Goal: Task Accomplishment & Management: Use online tool/utility

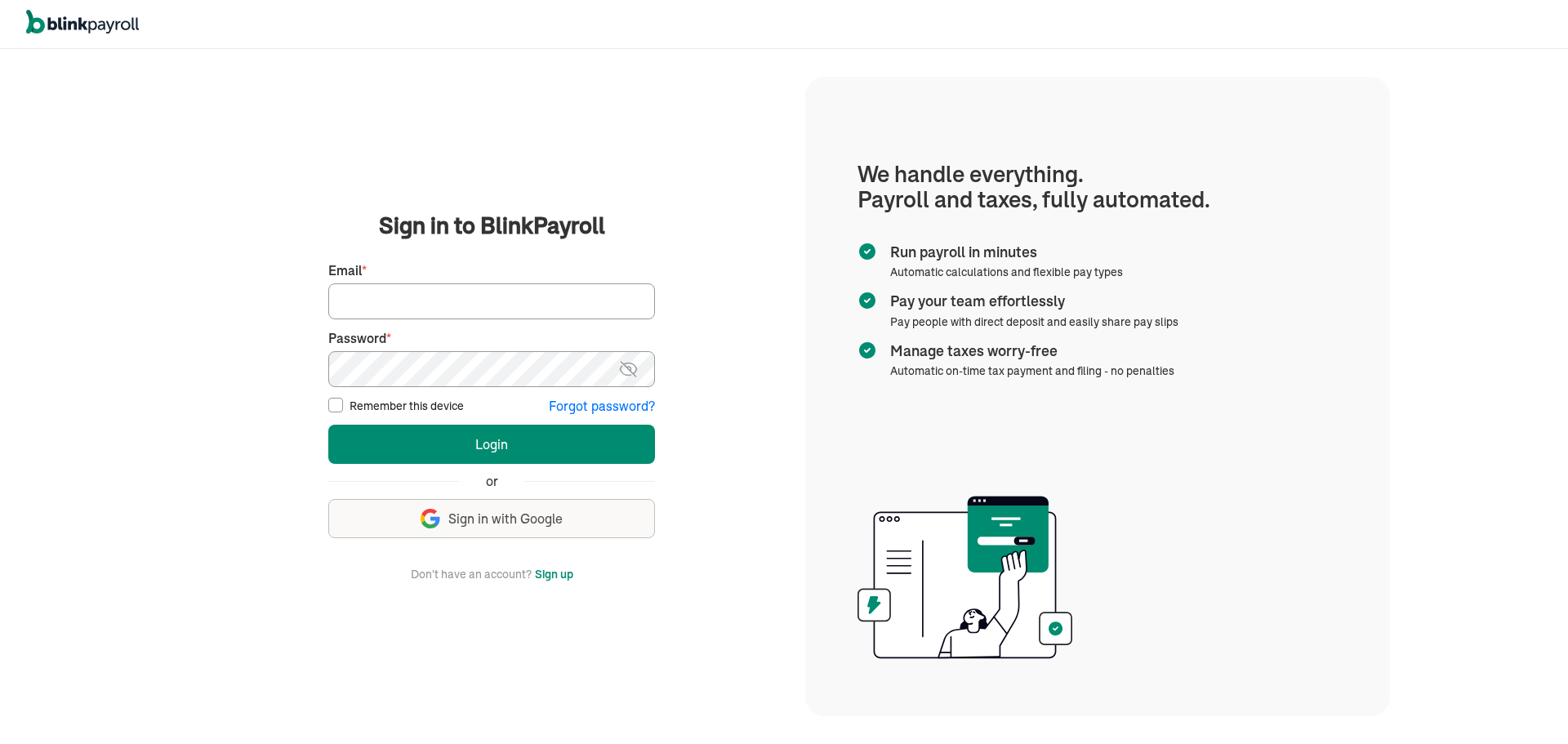
click at [417, 303] on input "Email *" at bounding box center [491, 301] width 326 height 36
type input "[PERSON_NAME][EMAIL_ADDRESS][DOMAIN_NAME]"
click at [376, 398] on label "Remember this device" at bounding box center [406, 405] width 114 height 16
click at [343, 398] on input "Remember this device" at bounding box center [335, 404] width 14 height 14
checkbox input "true"
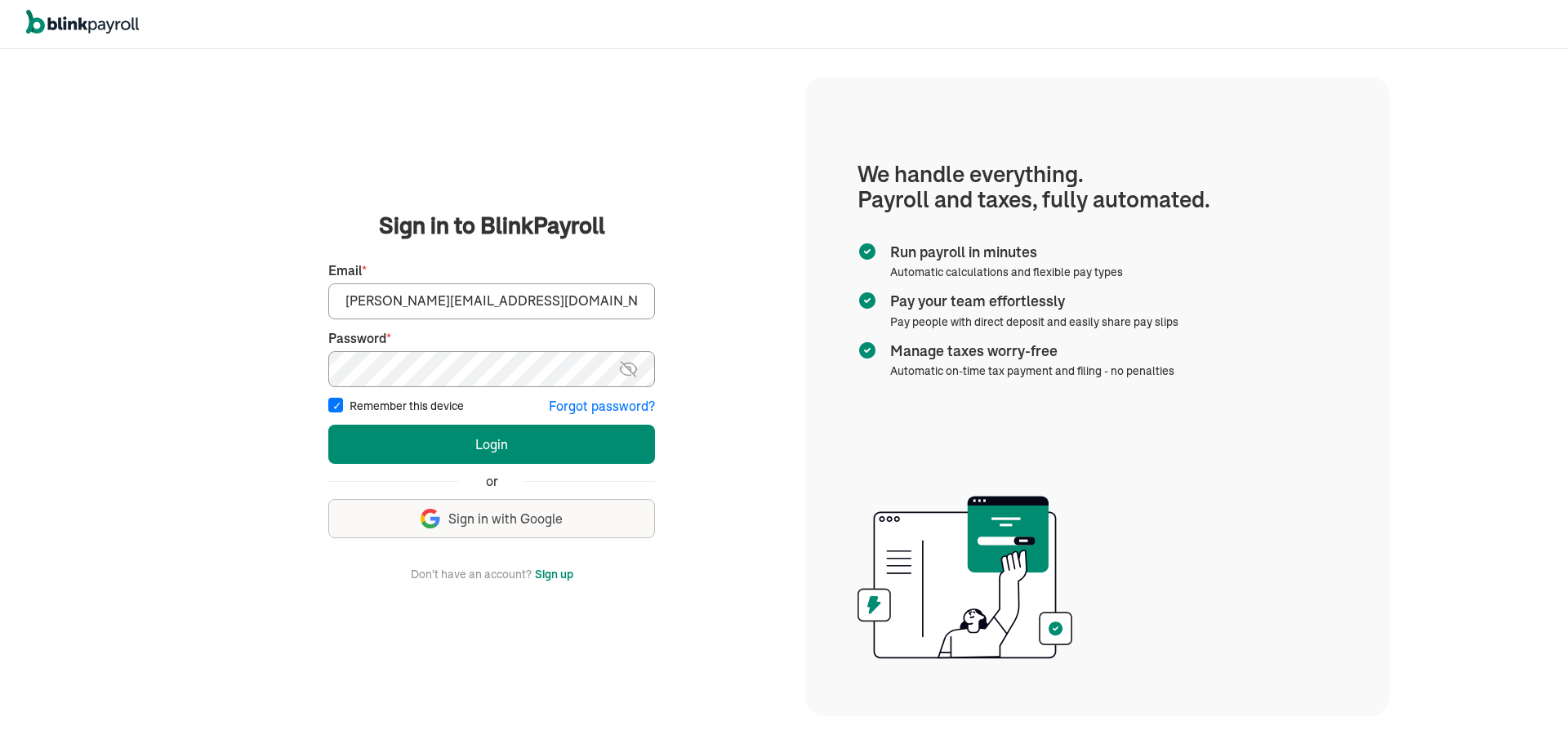
click at [328, 424] on button "Login" at bounding box center [491, 444] width 326 height 39
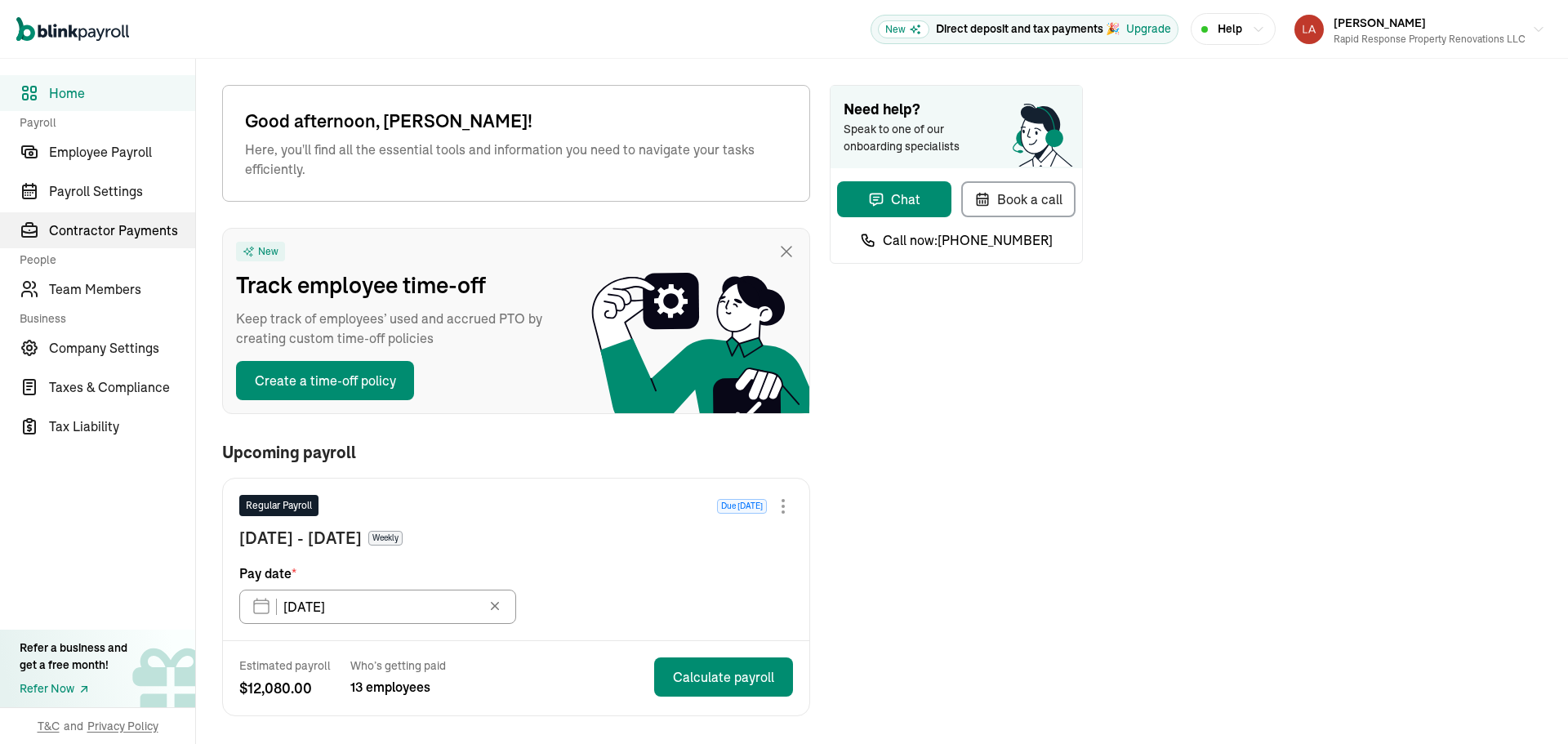
click at [128, 236] on span "Contractor Payments" at bounding box center [121, 230] width 146 height 20
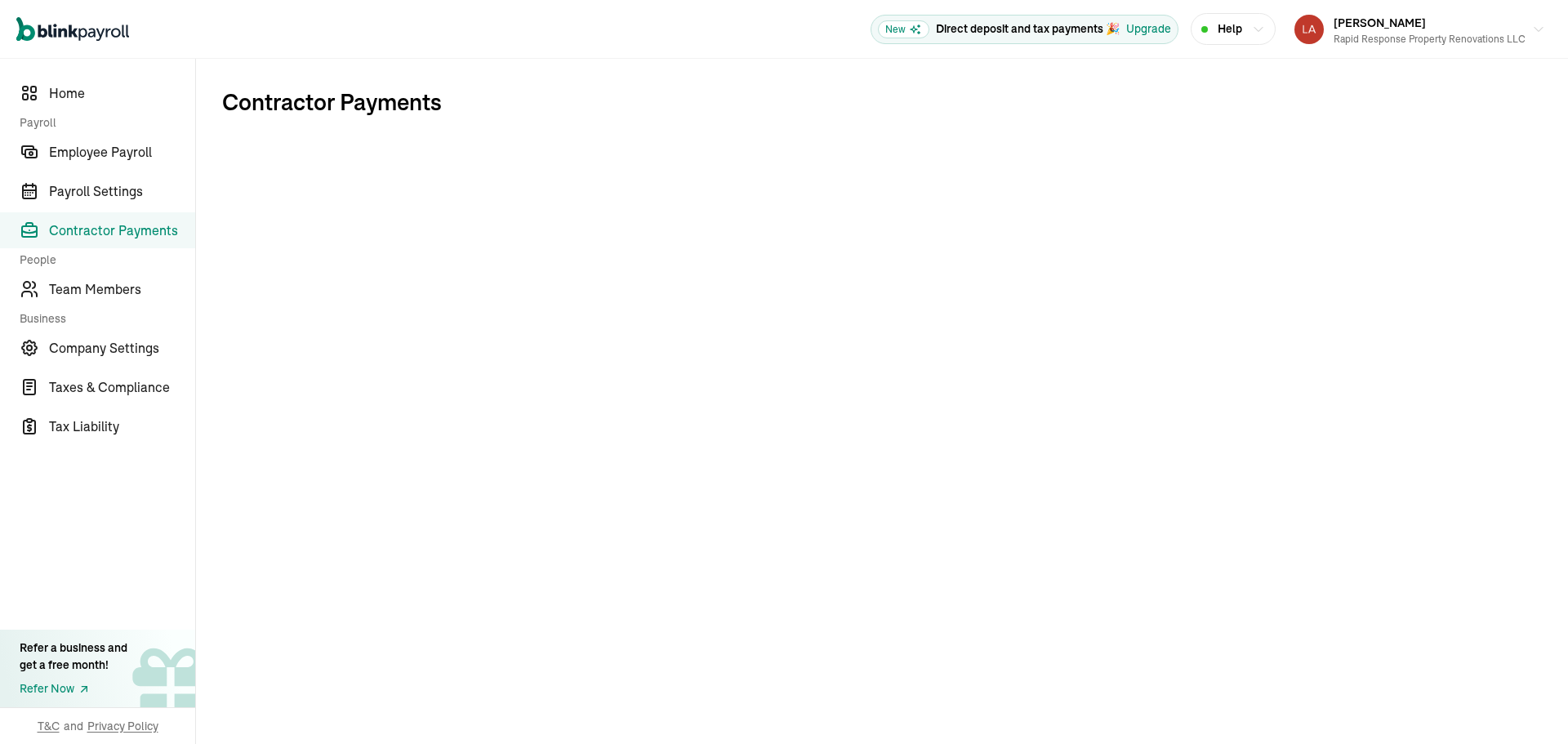
click at [133, 233] on span "Contractor Payments" at bounding box center [121, 230] width 146 height 20
click at [115, 158] on span "Employee Payroll" at bounding box center [121, 152] width 146 height 20
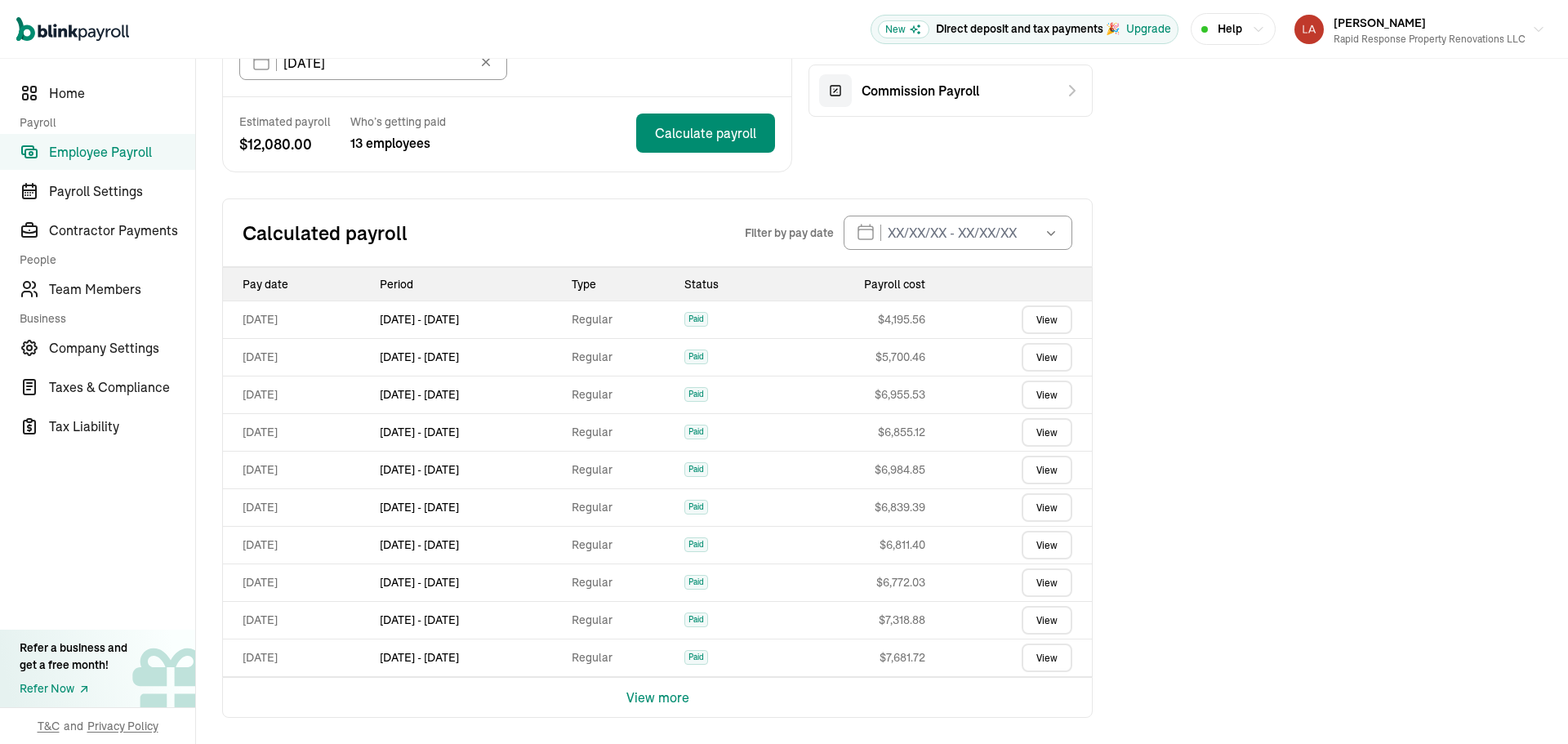
click at [657, 704] on button "View more" at bounding box center [658, 696] width 63 height 39
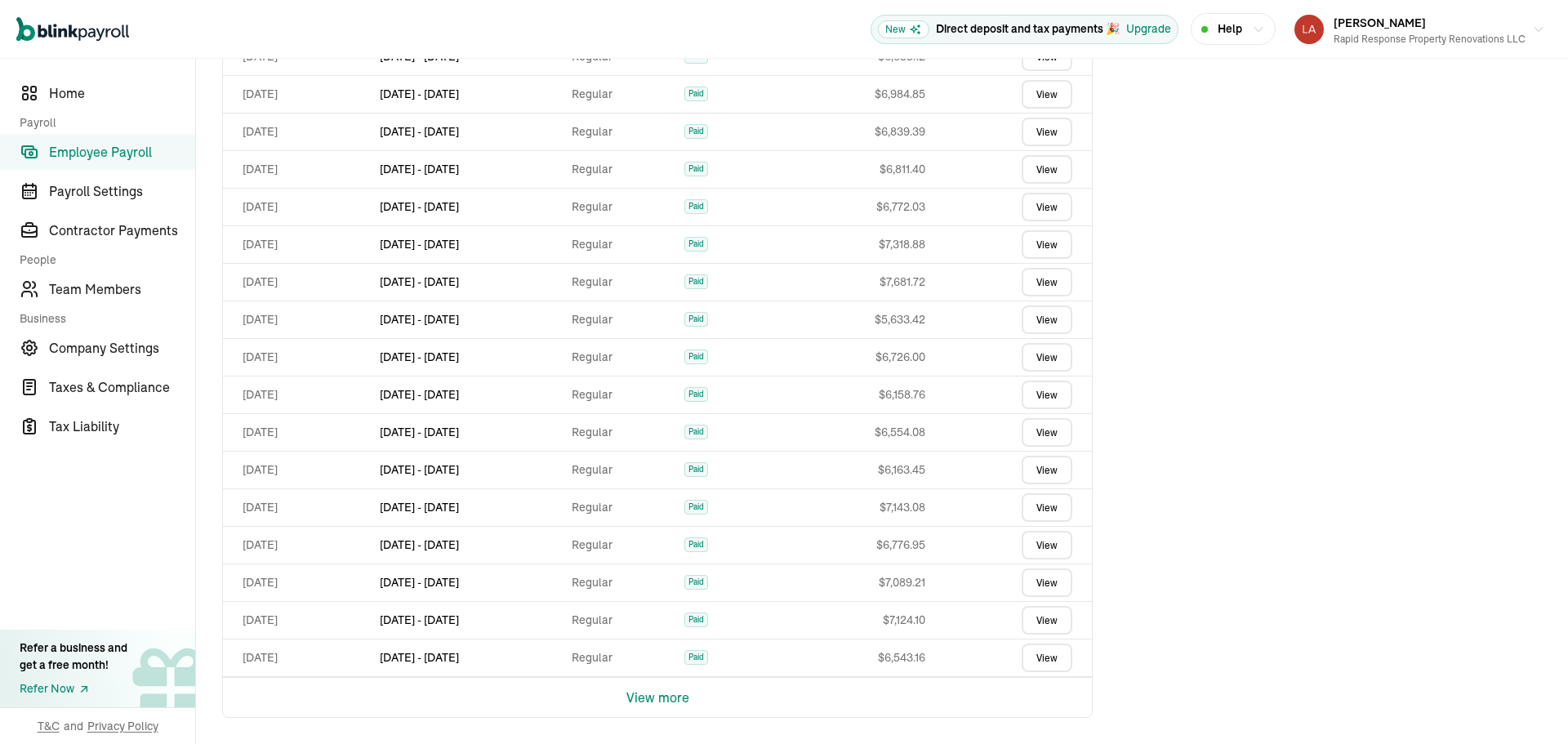
click at [665, 697] on button "View more" at bounding box center [658, 696] width 63 height 39
click at [655, 695] on button "View more" at bounding box center [658, 696] width 63 height 39
click at [660, 690] on button "View more" at bounding box center [658, 696] width 63 height 39
click at [672, 692] on button "View more" at bounding box center [658, 696] width 63 height 39
click at [1023, 698] on link "View" at bounding box center [1046, 698] width 51 height 29
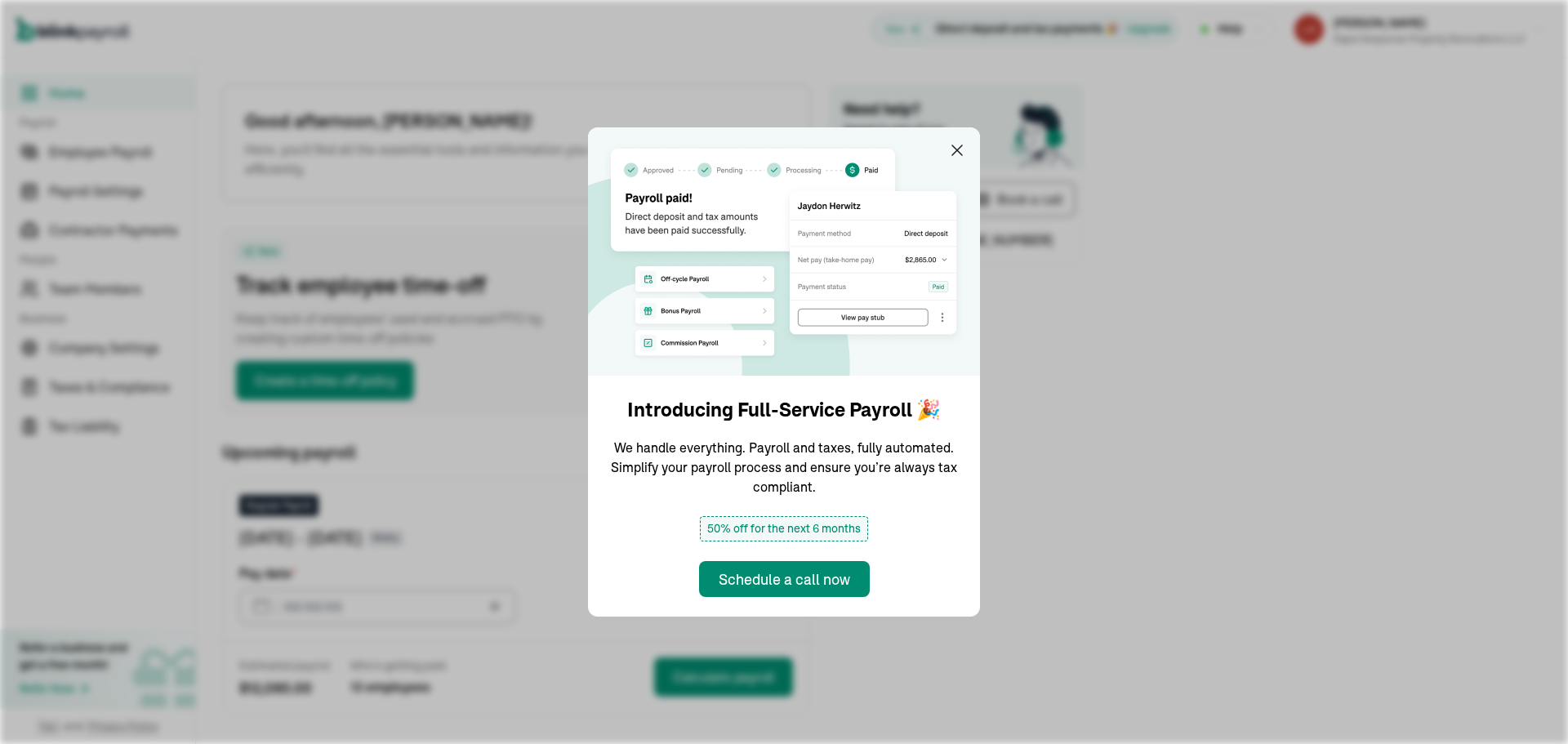
type input "[DATE]"
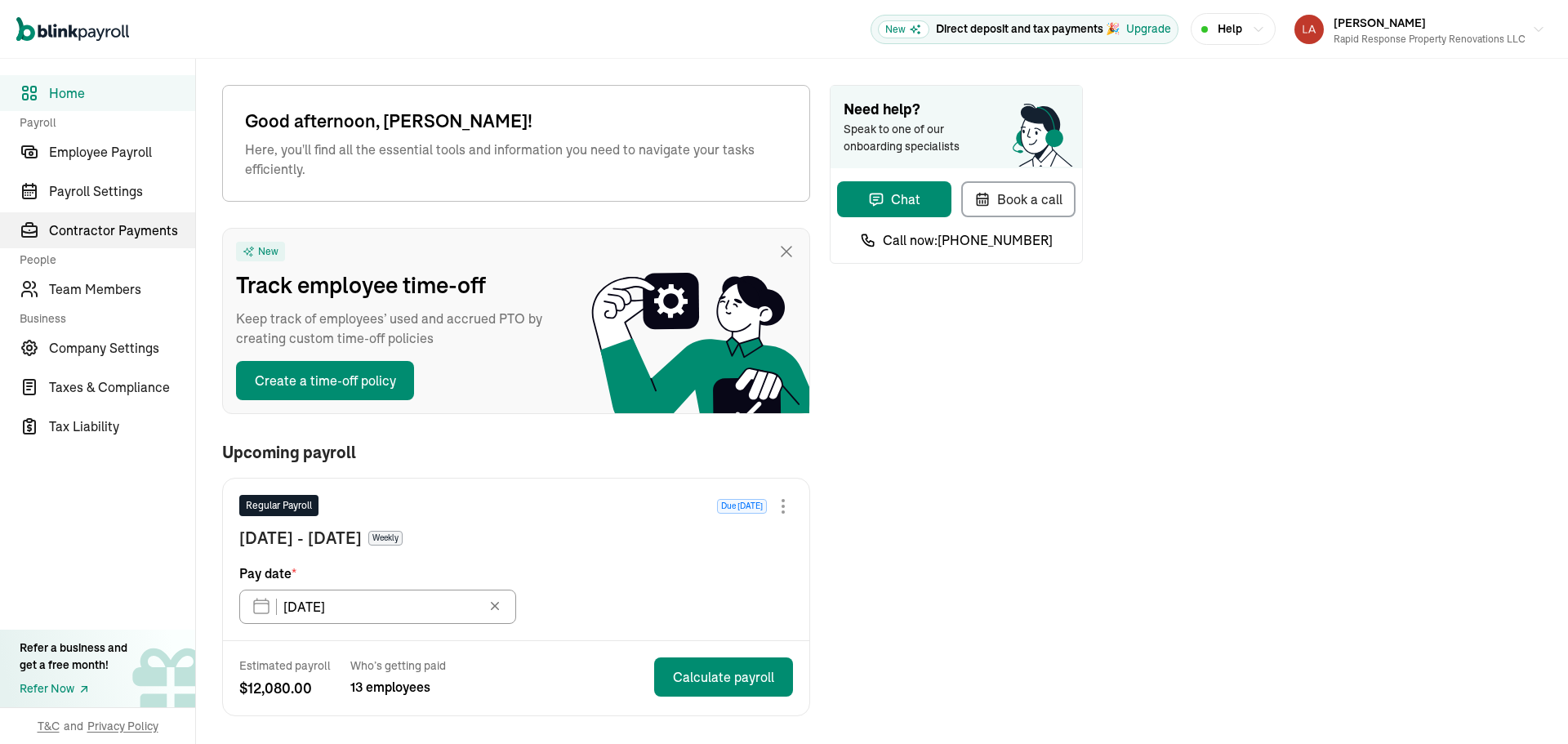
click at [128, 236] on span "Contractor Payments" at bounding box center [121, 230] width 146 height 20
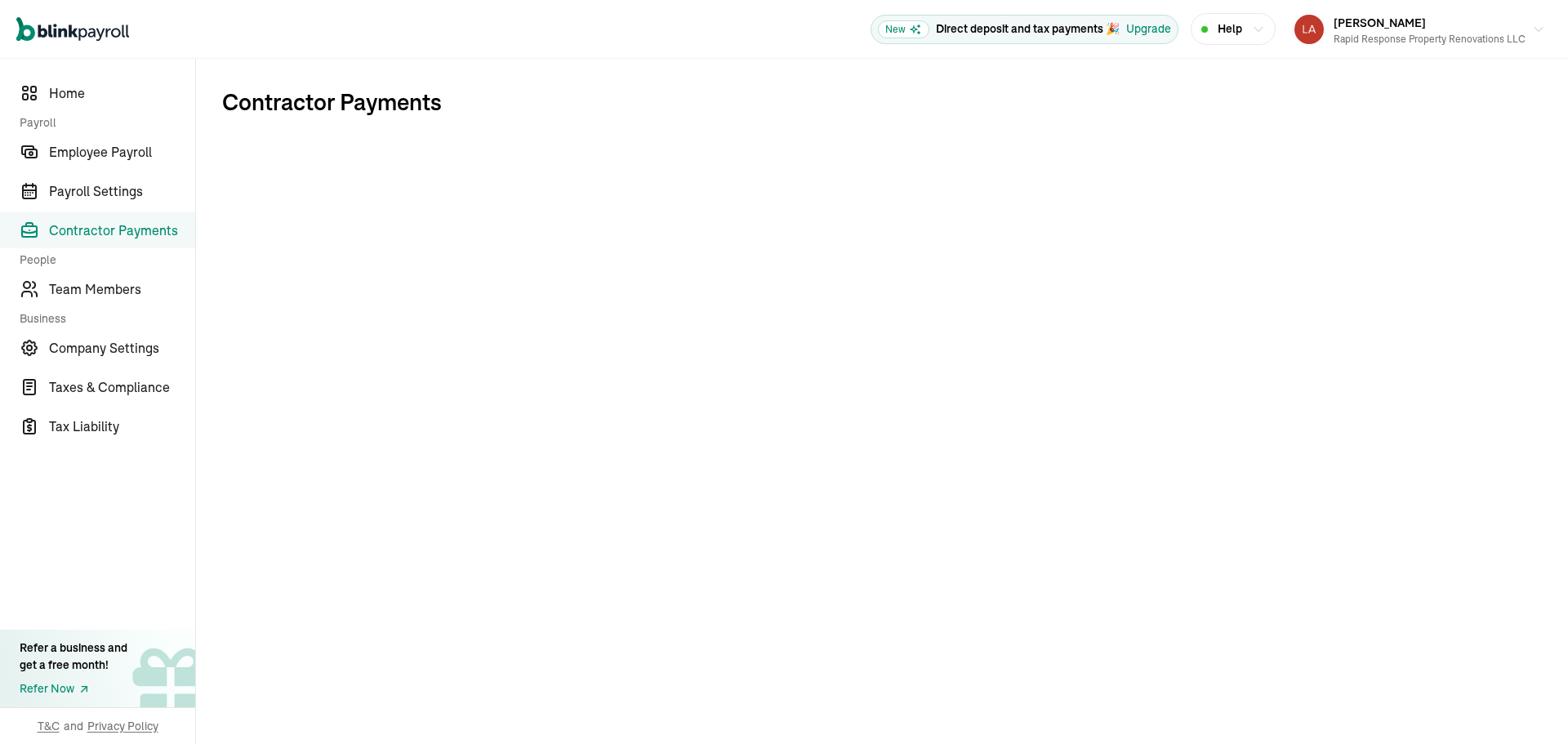
click at [133, 233] on span "Contractor Payments" at bounding box center [121, 230] width 146 height 20
click at [115, 158] on span "Employee Payroll" at bounding box center [121, 152] width 146 height 20
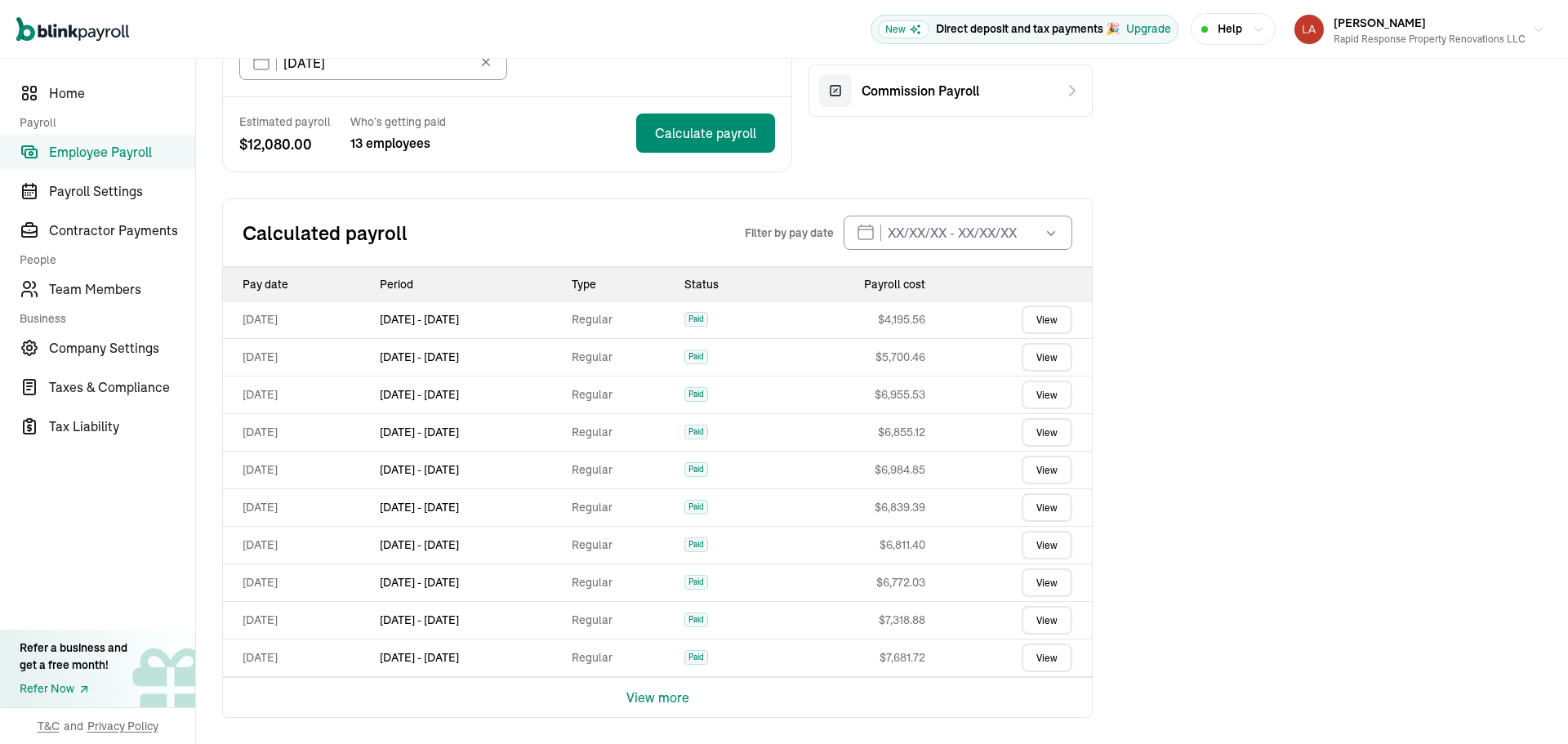
click at [657, 704] on button "View more" at bounding box center [658, 696] width 63 height 39
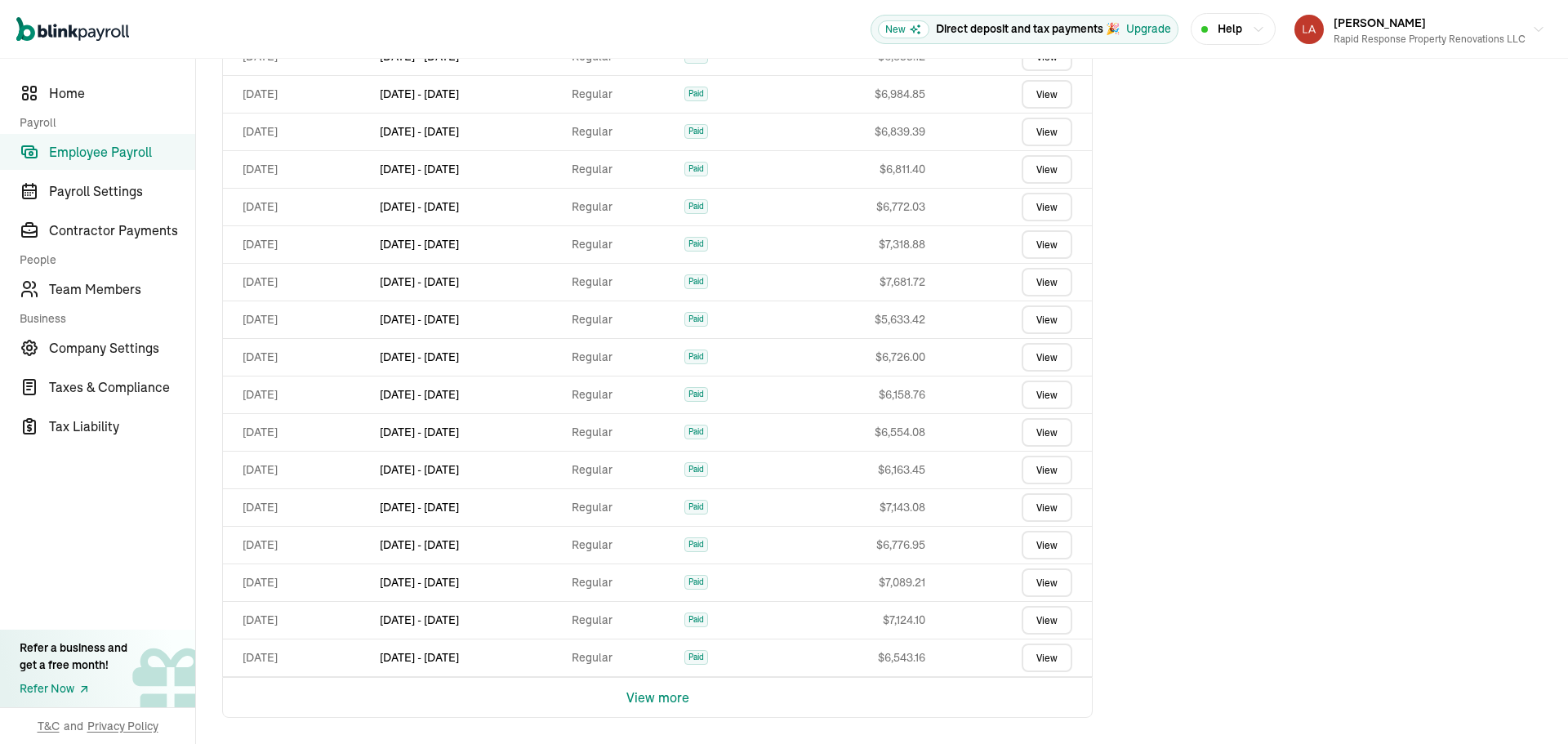
click at [665, 697] on button "View more" at bounding box center [658, 696] width 63 height 39
click at [655, 695] on button "View more" at bounding box center [658, 696] width 63 height 39
click at [660, 690] on button "View more" at bounding box center [658, 696] width 63 height 39
click at [672, 692] on button "View more" at bounding box center [658, 696] width 63 height 39
click at [1023, 698] on link "View" at bounding box center [1046, 698] width 51 height 29
